Goal: Transaction & Acquisition: Purchase product/service

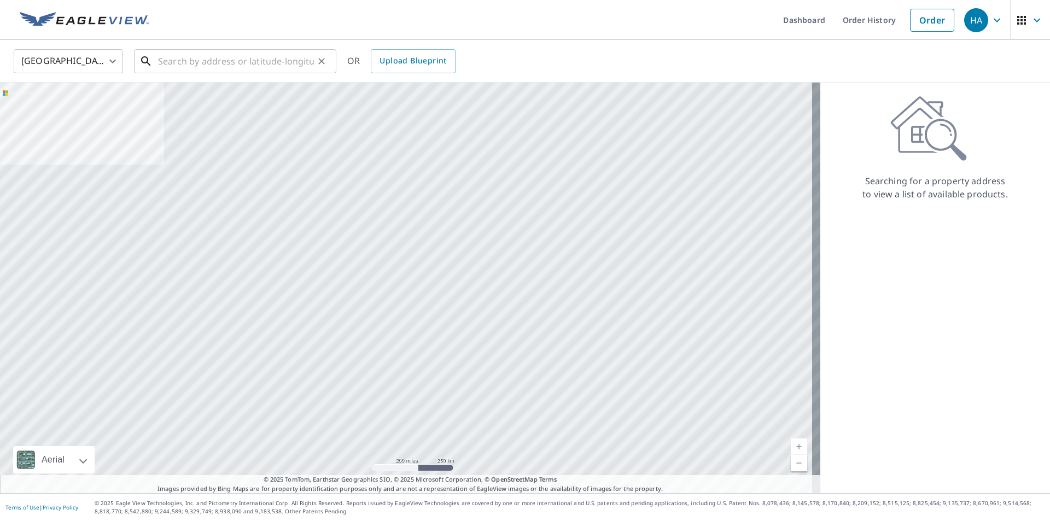
click at [198, 61] on input "text" at bounding box center [236, 61] width 156 height 31
click at [214, 51] on input "text" at bounding box center [236, 61] width 156 height 31
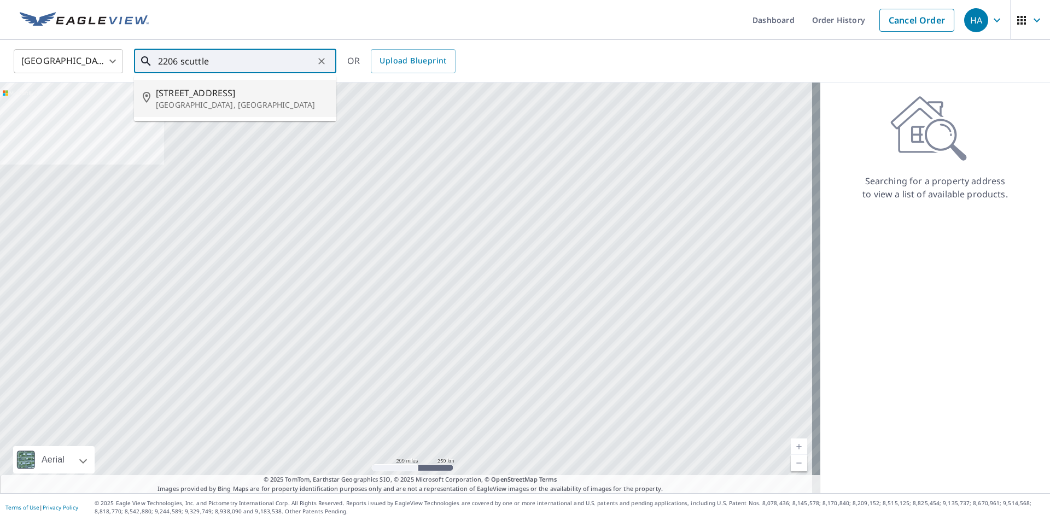
click at [234, 97] on span "[STREET_ADDRESS]" at bounding box center [242, 92] width 172 height 13
type input "[STREET_ADDRESS]"
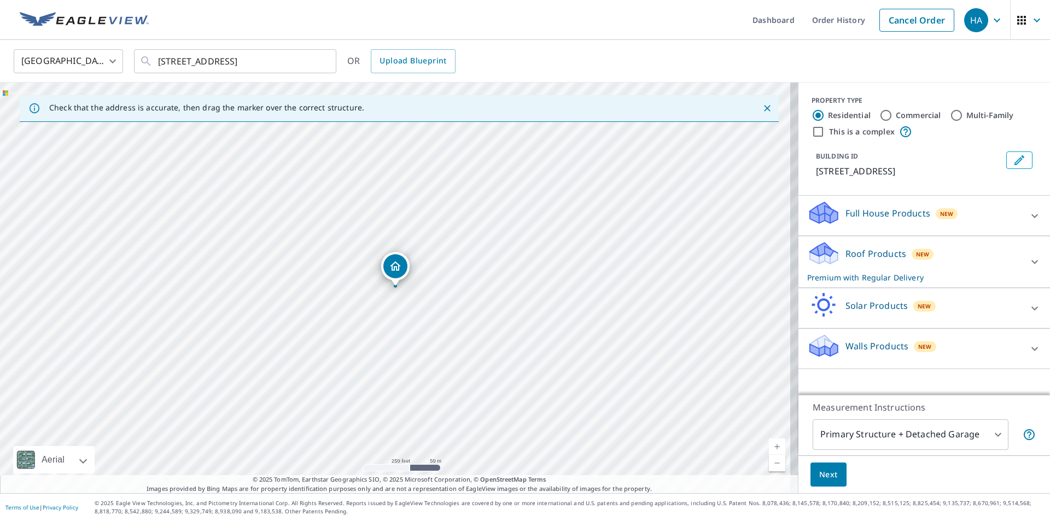
click at [949, 225] on div "Full House Products New" at bounding box center [915, 215] width 214 height 31
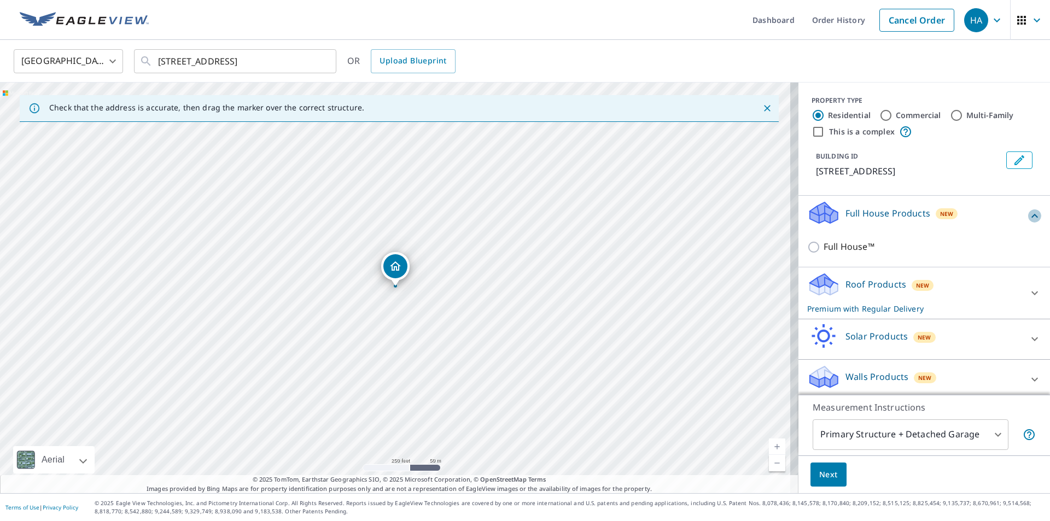
click at [1032, 218] on icon at bounding box center [1035, 216] width 7 height 4
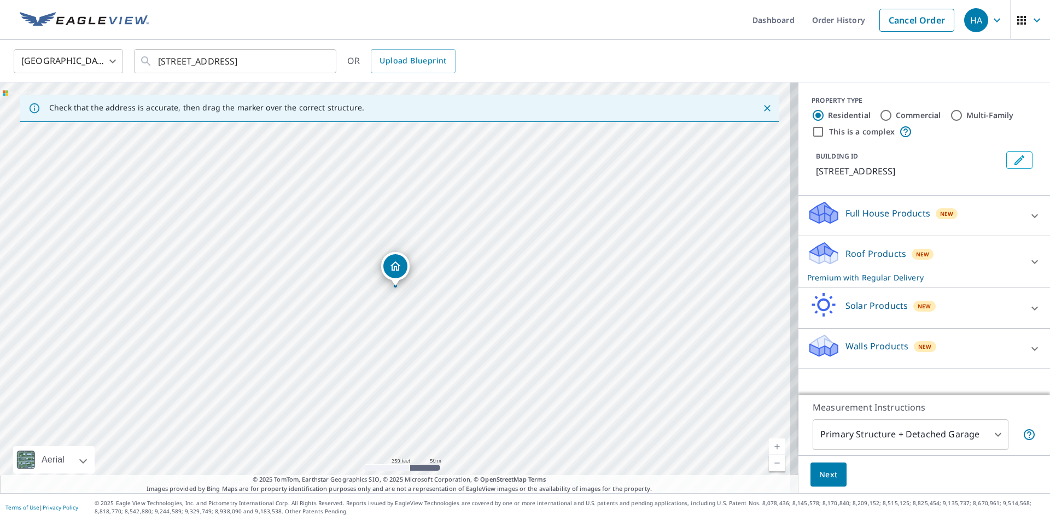
click at [887, 260] on p "Roof Products" at bounding box center [876, 253] width 61 height 13
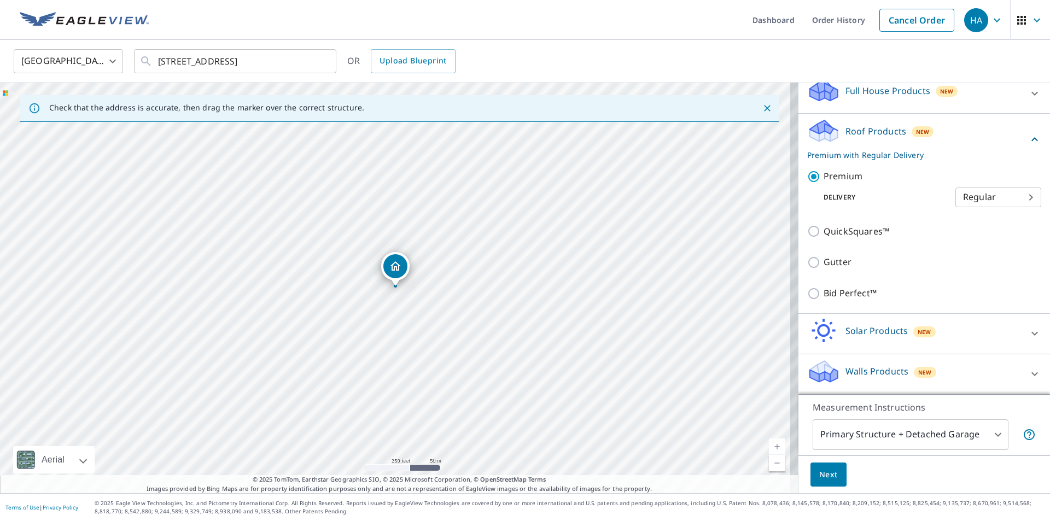
scroll to position [136, 0]
click at [1029, 142] on icon at bounding box center [1035, 139] width 13 height 13
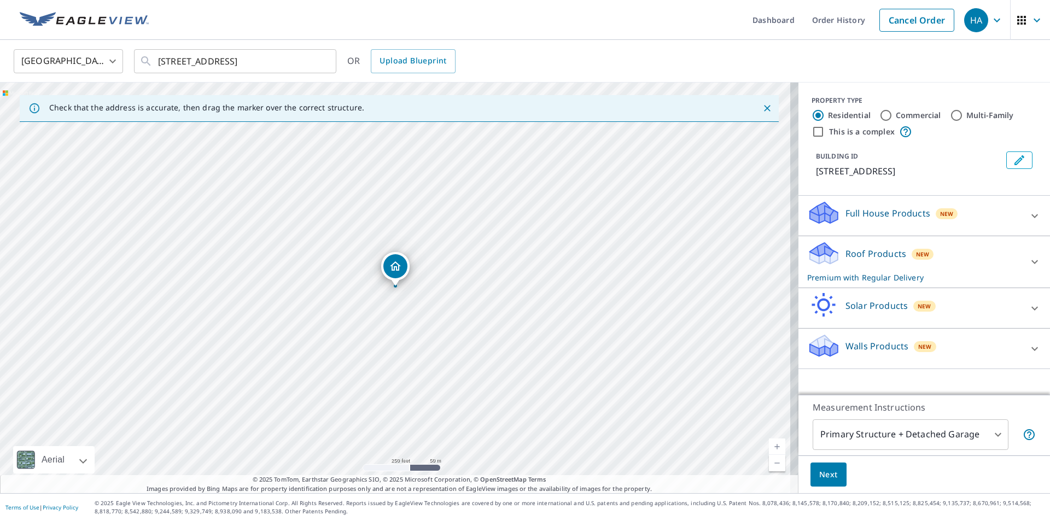
scroll to position [0, 0]
click at [1031, 315] on icon at bounding box center [1035, 308] width 13 height 13
click at [1032, 310] on icon at bounding box center [1035, 308] width 7 height 4
click at [1029, 356] on icon at bounding box center [1035, 348] width 13 height 13
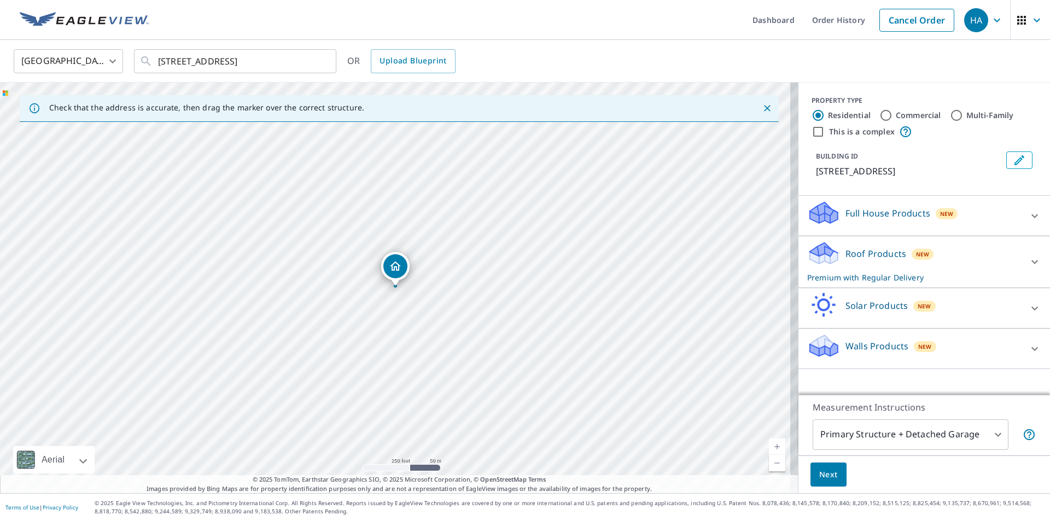
click at [1009, 231] on div "Full House Products New" at bounding box center [915, 215] width 214 height 31
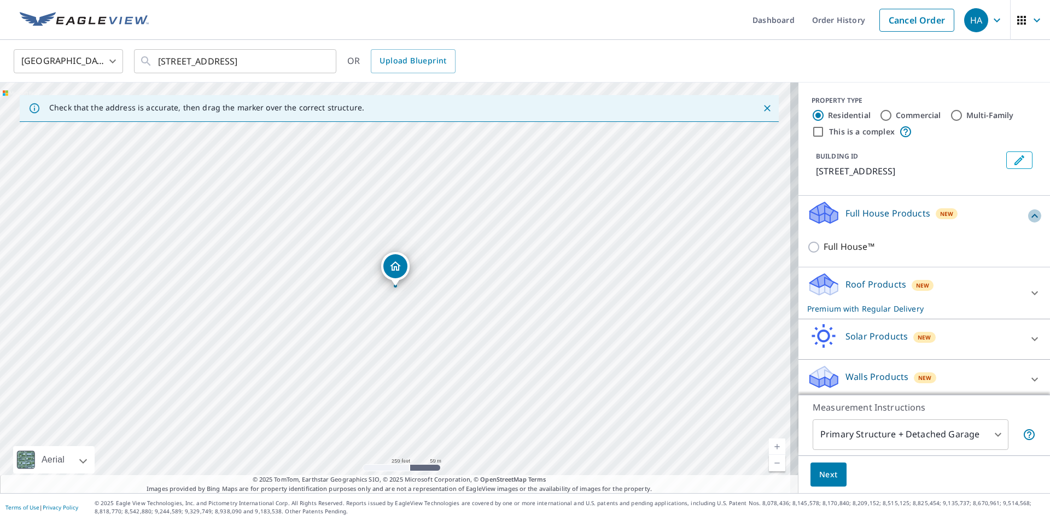
click at [1029, 223] on icon at bounding box center [1035, 216] width 13 height 13
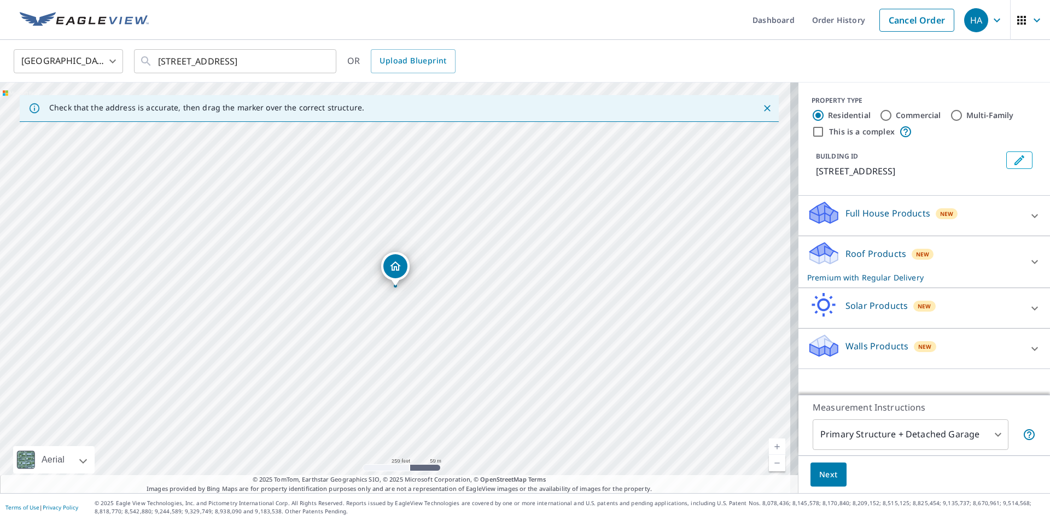
click at [1013, 275] on div "Roof Products New Premium with Regular Delivery" at bounding box center [915, 262] width 214 height 43
click at [1029, 269] on icon at bounding box center [1035, 261] width 13 height 13
click at [915, 425] on body "HA HA Dashboard Order History Cancel Order HA [GEOGRAPHIC_DATA] [GEOGRAPHIC_DAT…" at bounding box center [525, 260] width 1050 height 521
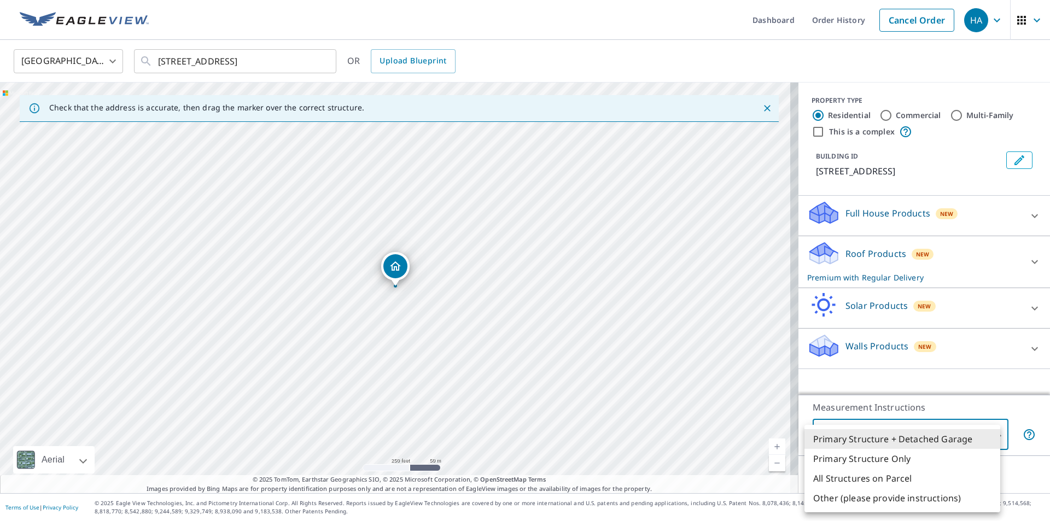
click at [875, 462] on li "Primary Structure Only" at bounding box center [903, 459] width 196 height 20
type input "2"
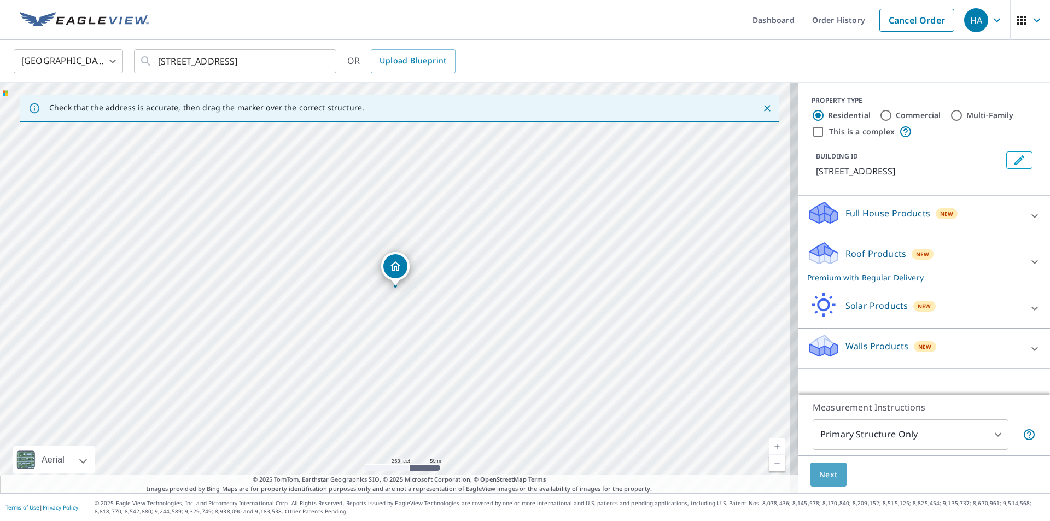
click at [818, 466] on button "Next" at bounding box center [829, 475] width 36 height 25
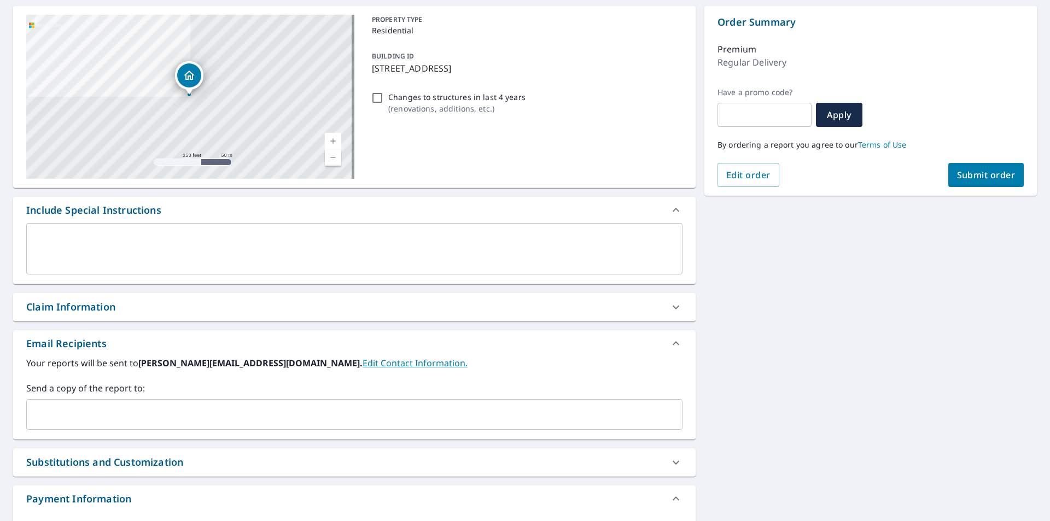
scroll to position [109, 0]
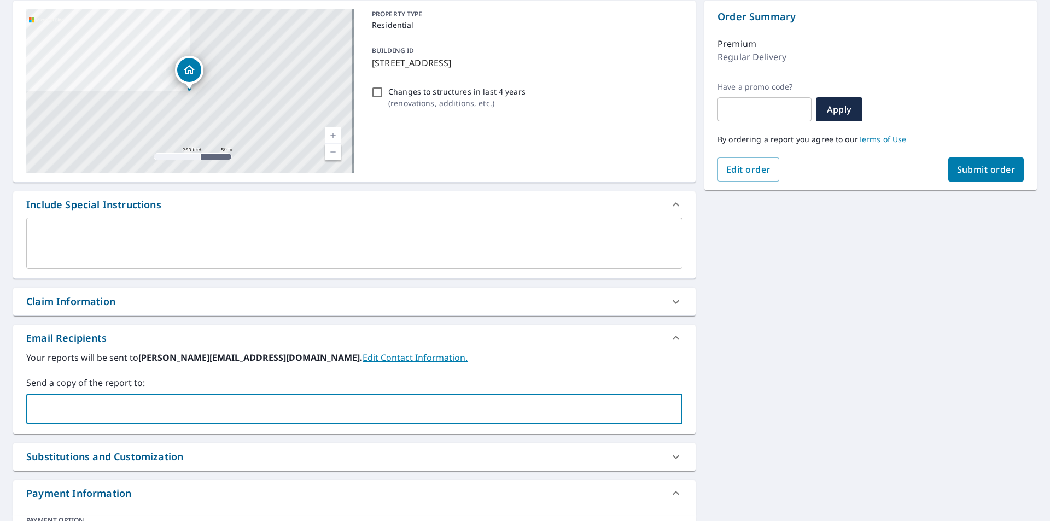
click at [141, 404] on input "text" at bounding box center [346, 409] width 630 height 21
type input "[EMAIL_ADDRESS][DOMAIN_NAME]"
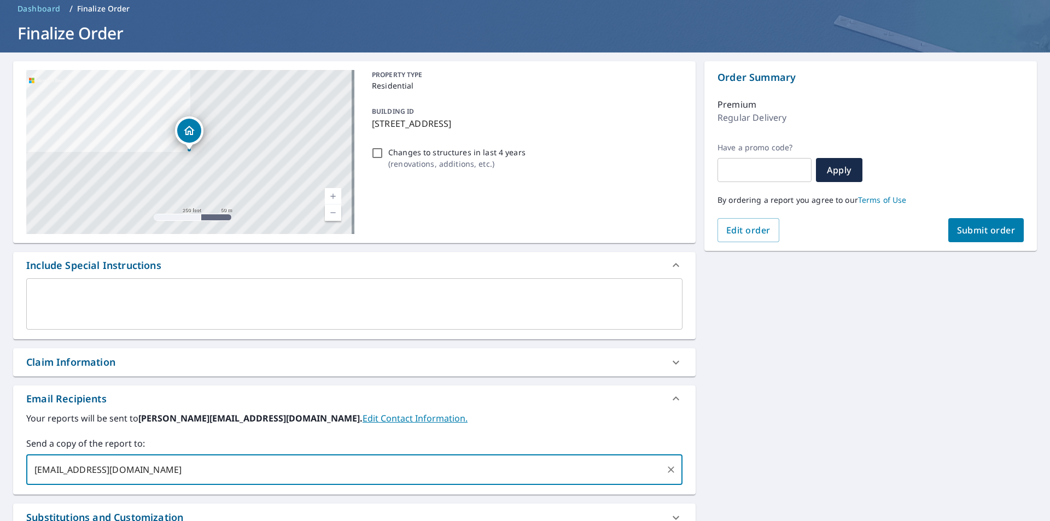
scroll to position [0, 0]
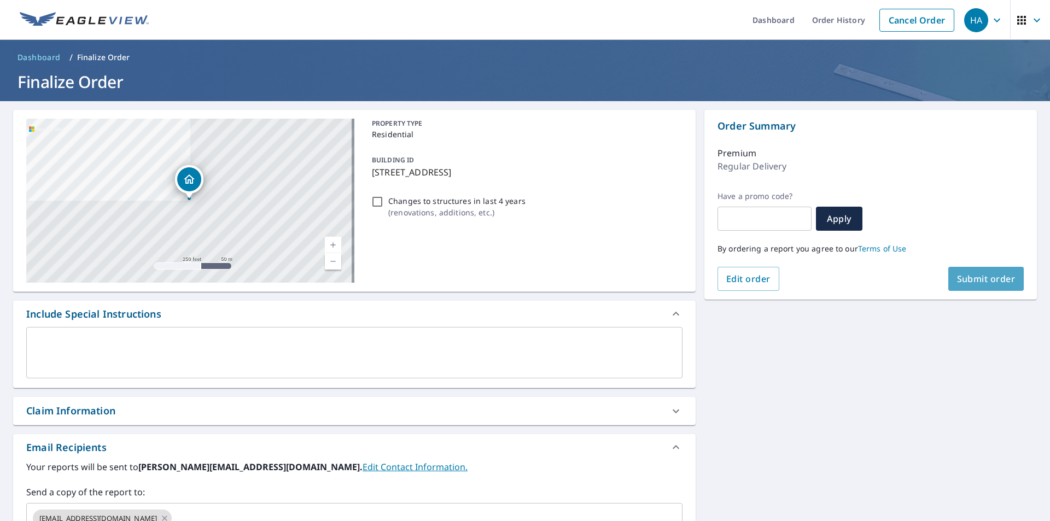
click at [1000, 271] on button "Submit order" at bounding box center [987, 279] width 76 height 24
checkbox input "true"
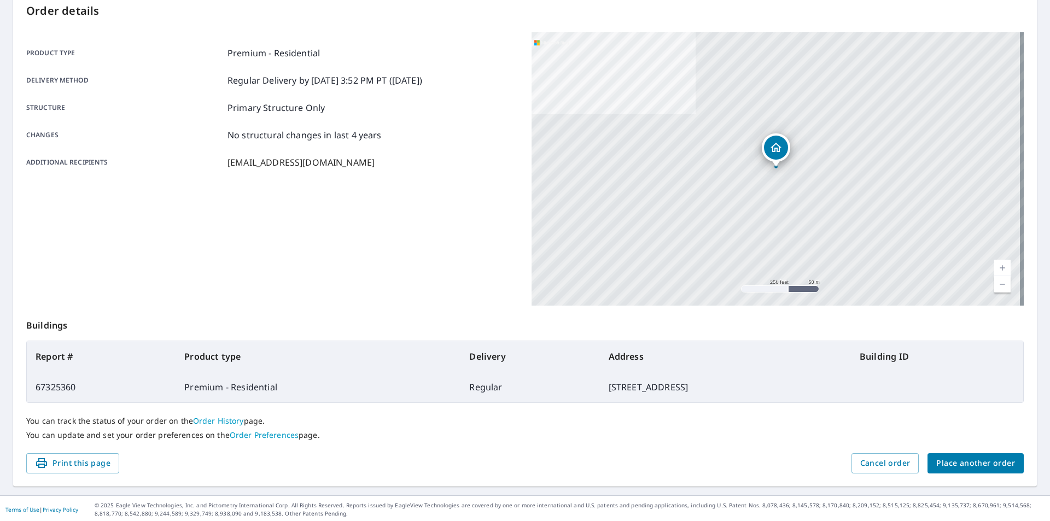
scroll to position [123, 0]
